Goal: Task Accomplishment & Management: Use online tool/utility

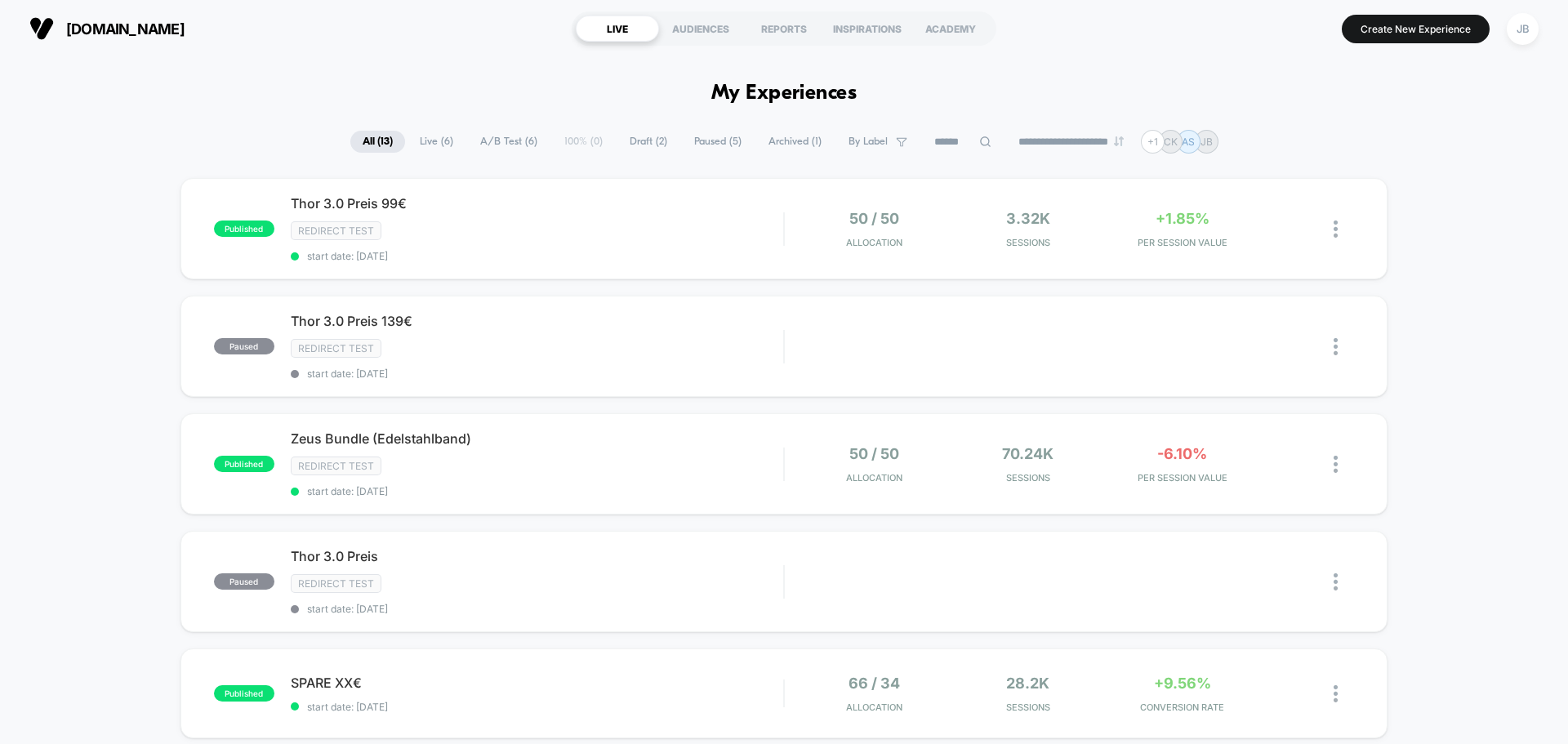
click at [503, 225] on div "Redirect Test" at bounding box center [537, 231] width 492 height 19
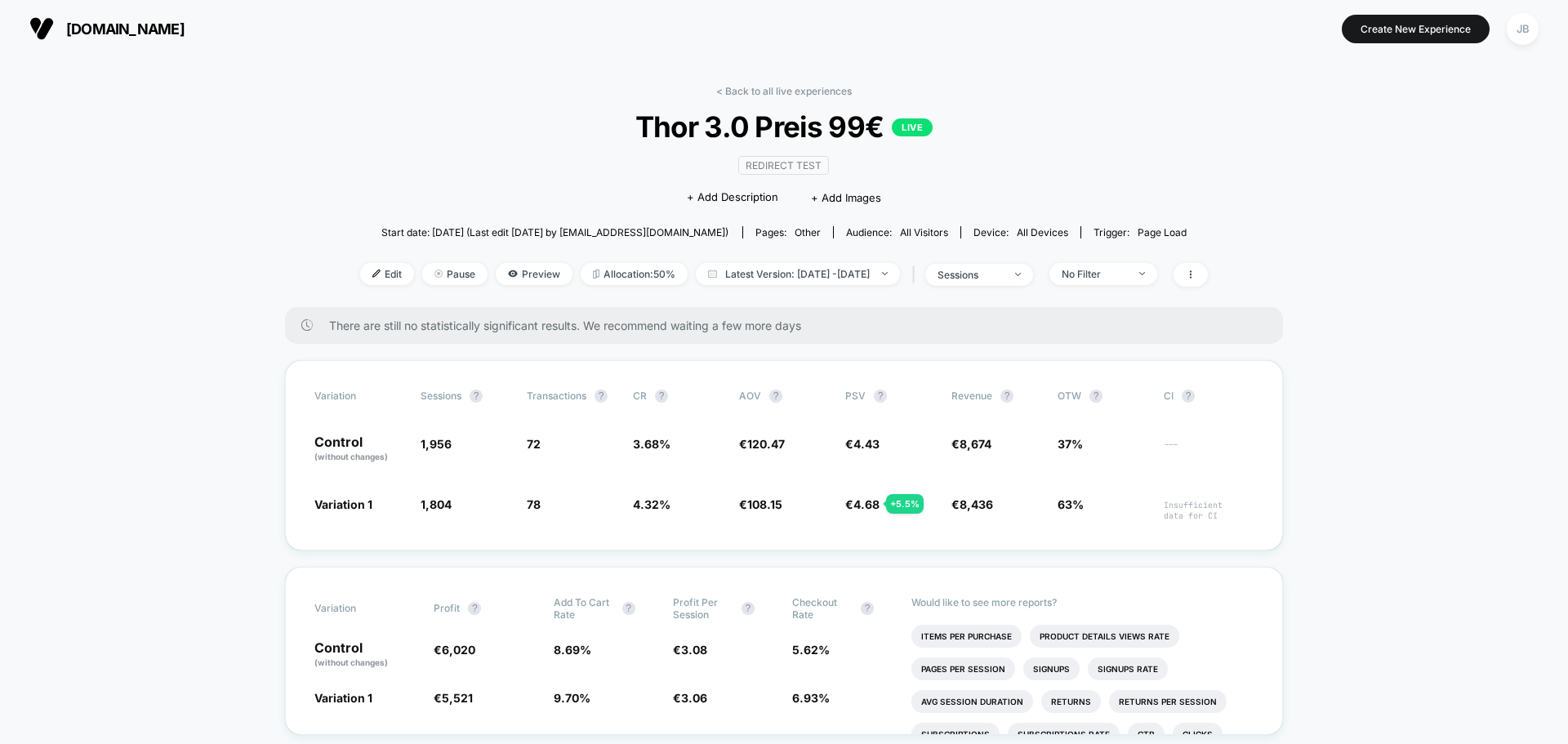
click at [98, 36] on span "stahlgear.de" at bounding box center [126, 28] width 119 height 17
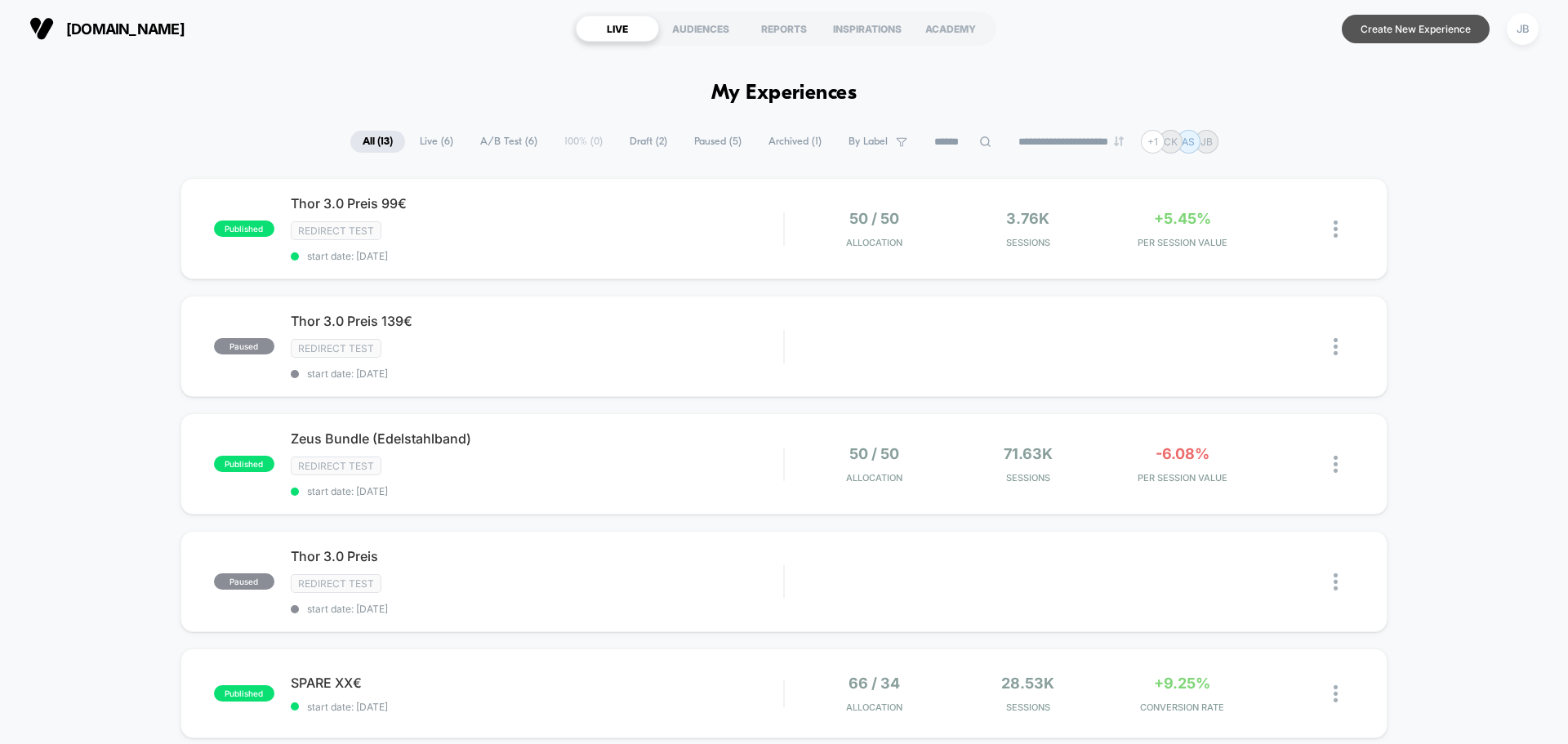
click at [1409, 32] on button "Create New Experience" at bounding box center [1415, 29] width 148 height 28
